Goal: Task Accomplishment & Management: Use online tool/utility

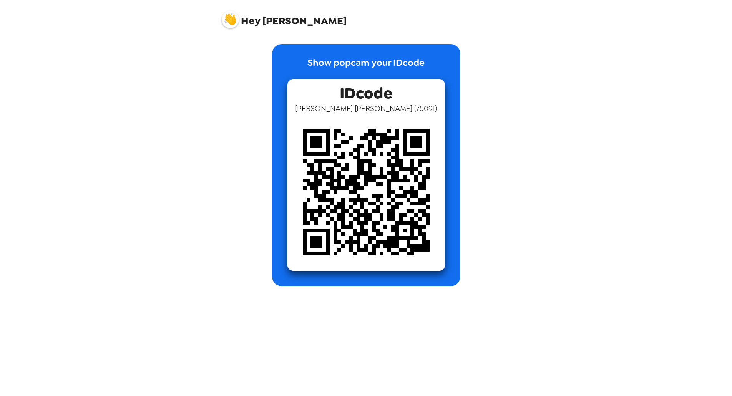
click at [229, 78] on div "Show popcam your IDcode IDcode [PERSON_NAME] ( 75091 )" at bounding box center [366, 165] width 292 height 242
click at [226, 20] on img at bounding box center [230, 19] width 17 height 17
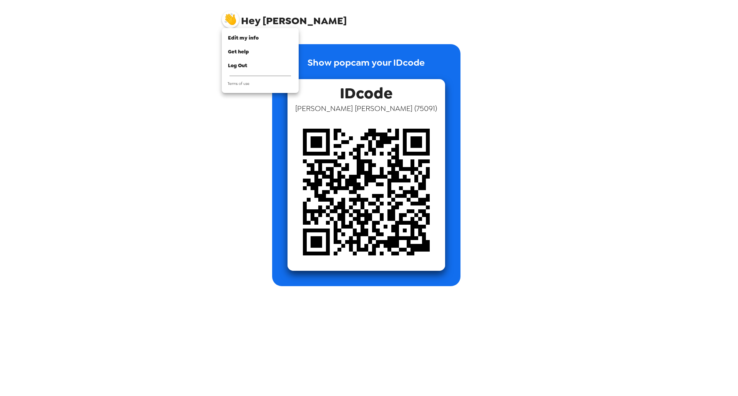
click at [202, 87] on div at bounding box center [369, 198] width 738 height 396
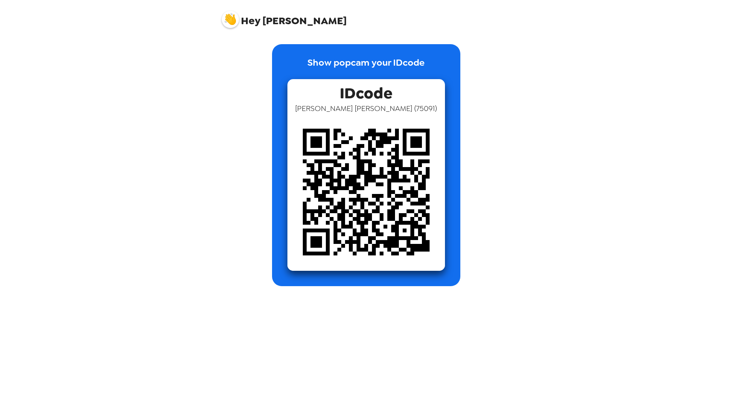
click at [227, 19] on img at bounding box center [230, 19] width 17 height 17
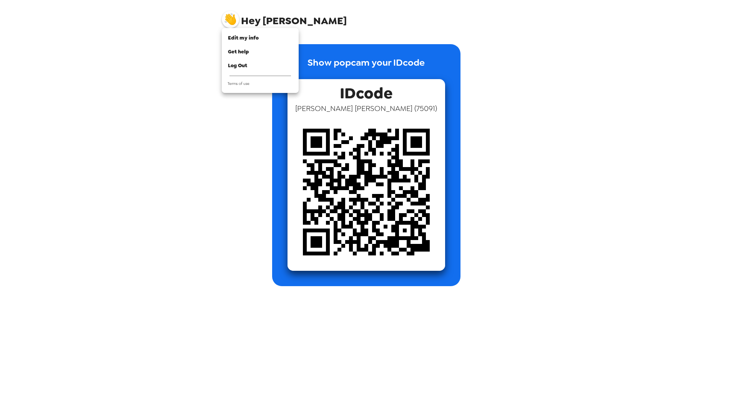
click at [495, 47] on div at bounding box center [369, 198] width 738 height 396
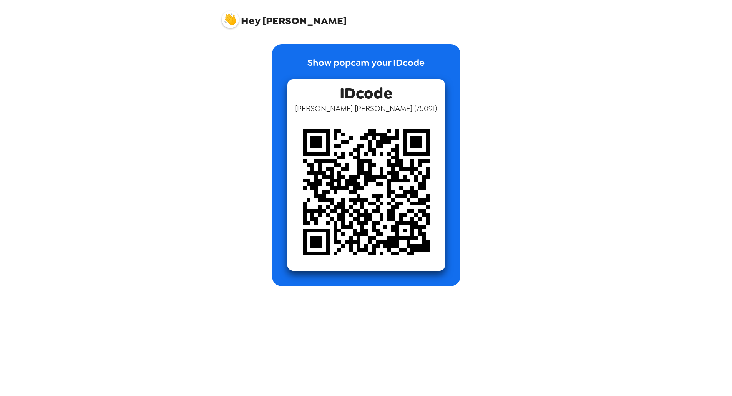
click at [224, 19] on img at bounding box center [230, 19] width 17 height 17
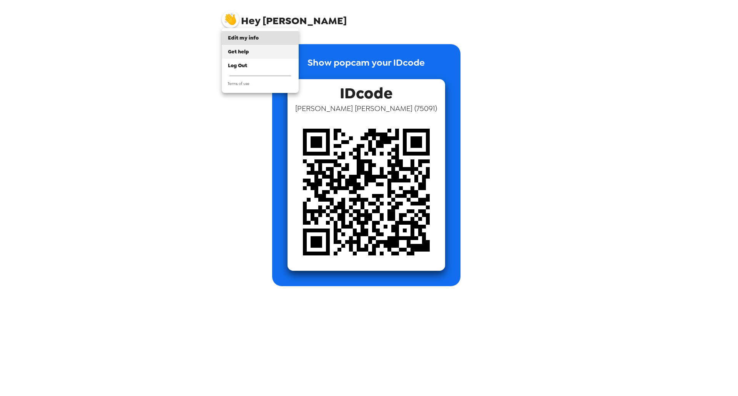
click at [246, 56] on li "Get help" at bounding box center [260, 52] width 77 height 14
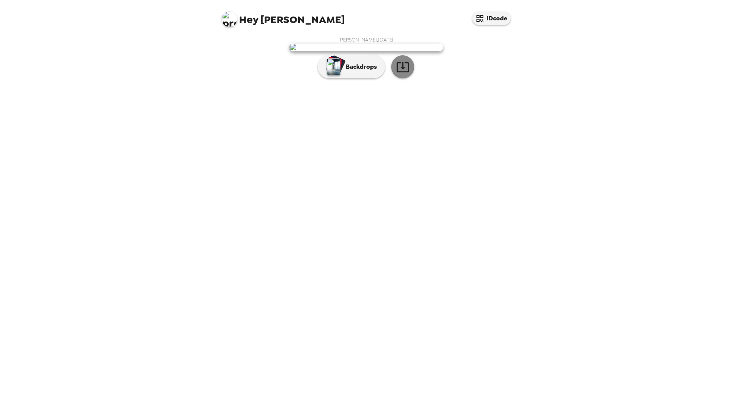
click at [411, 78] on button "button" at bounding box center [402, 66] width 23 height 23
click at [368, 71] on p "Backdrops" at bounding box center [359, 66] width 35 height 9
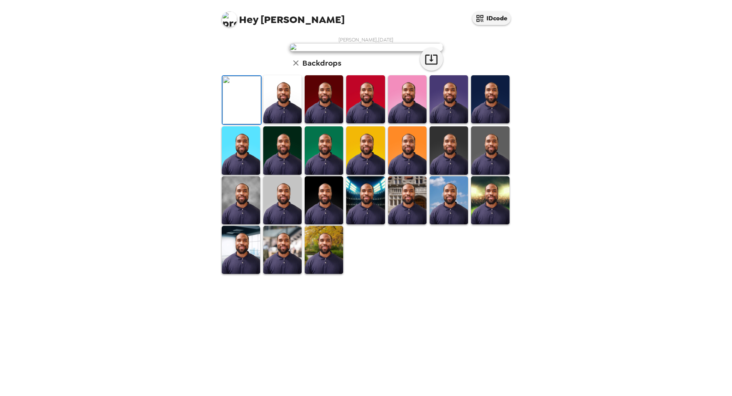
scroll to position [76, 0]
click at [273, 123] on img at bounding box center [282, 99] width 38 height 48
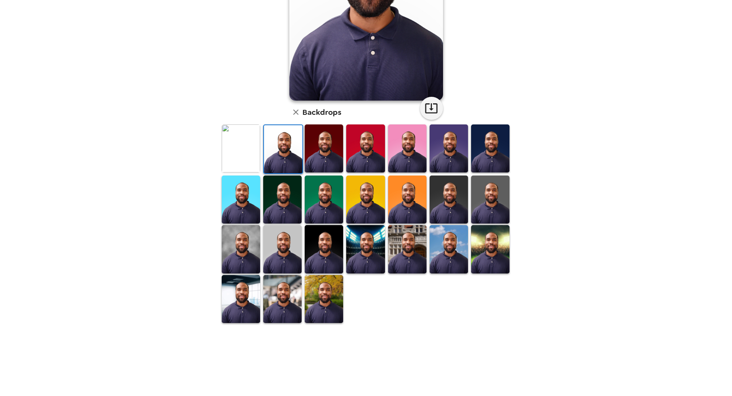
scroll to position [77, 0]
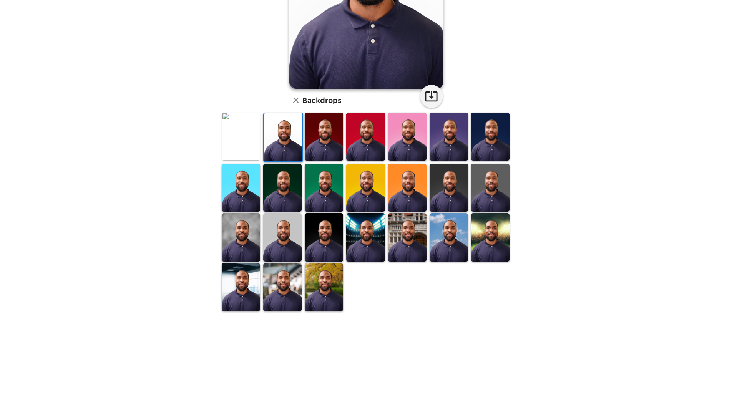
click at [269, 243] on img at bounding box center [282, 237] width 38 height 48
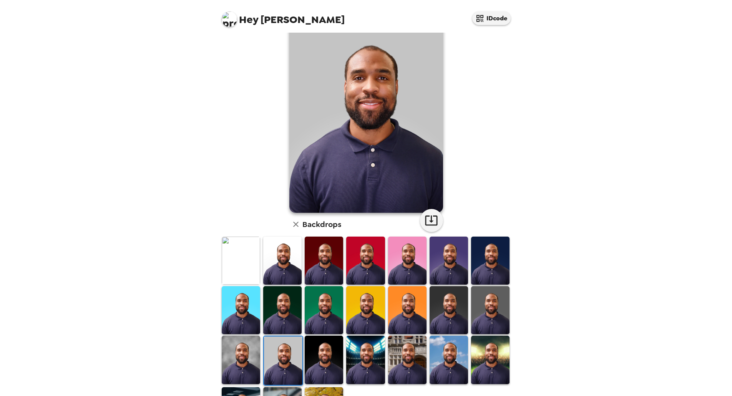
scroll to position [0, 0]
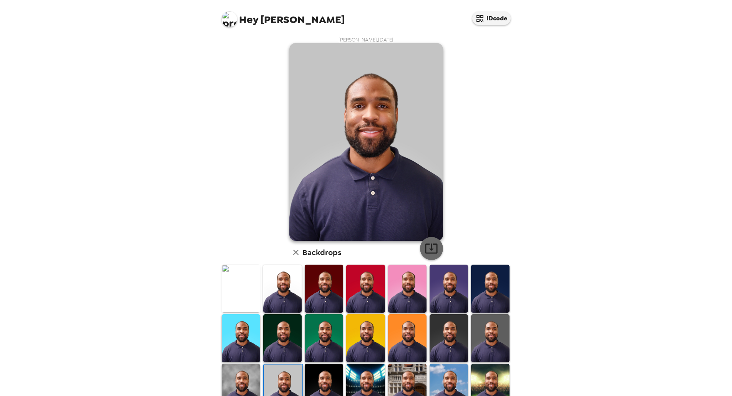
click at [434, 249] on icon "button" at bounding box center [431, 248] width 13 height 13
